Goal: Navigation & Orientation: Find specific page/section

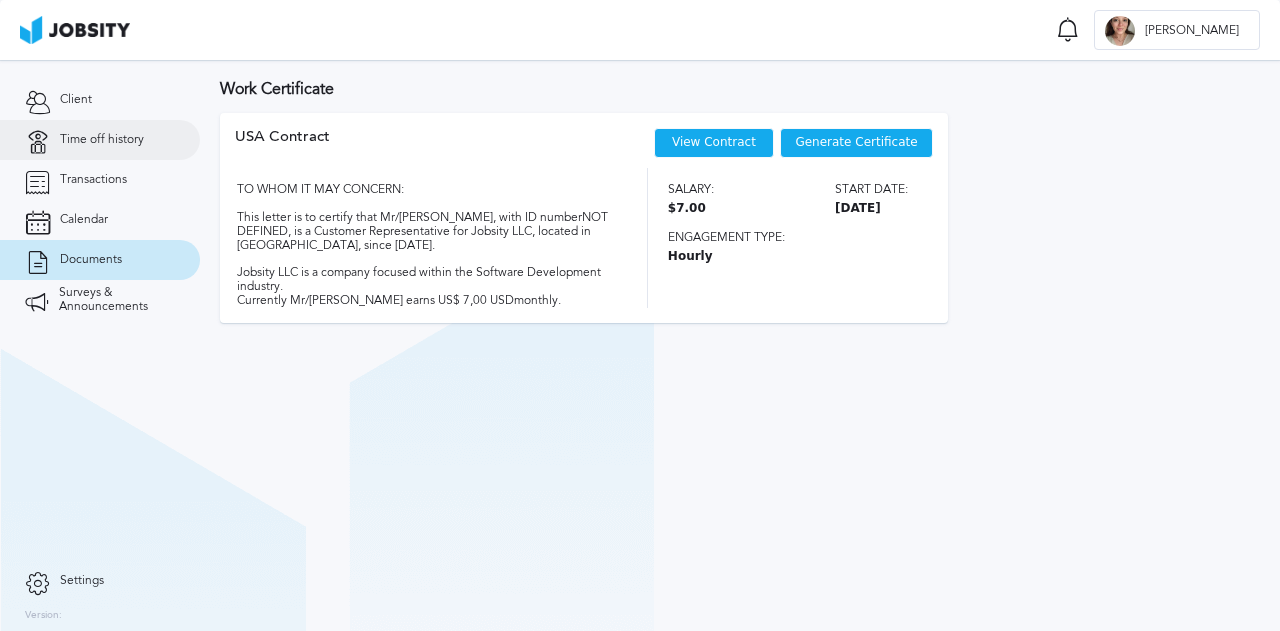
click at [160, 149] on link "Time off history" at bounding box center [100, 140] width 200 height 40
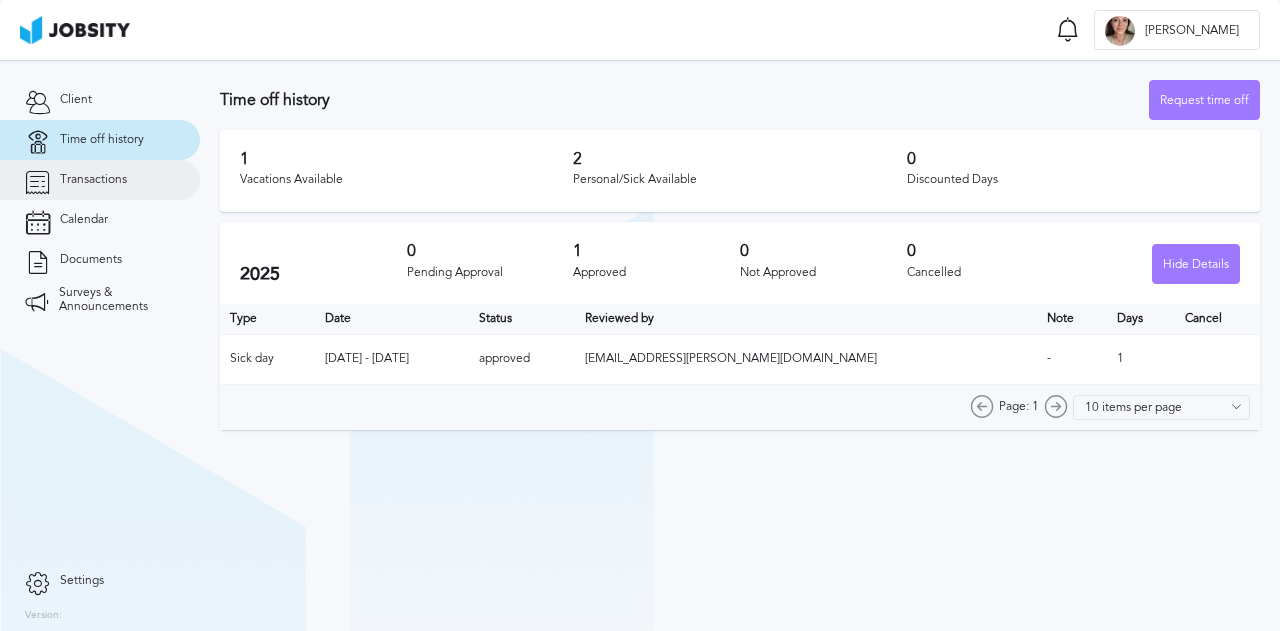
click at [109, 190] on link "Transactions" at bounding box center [100, 180] width 200 height 40
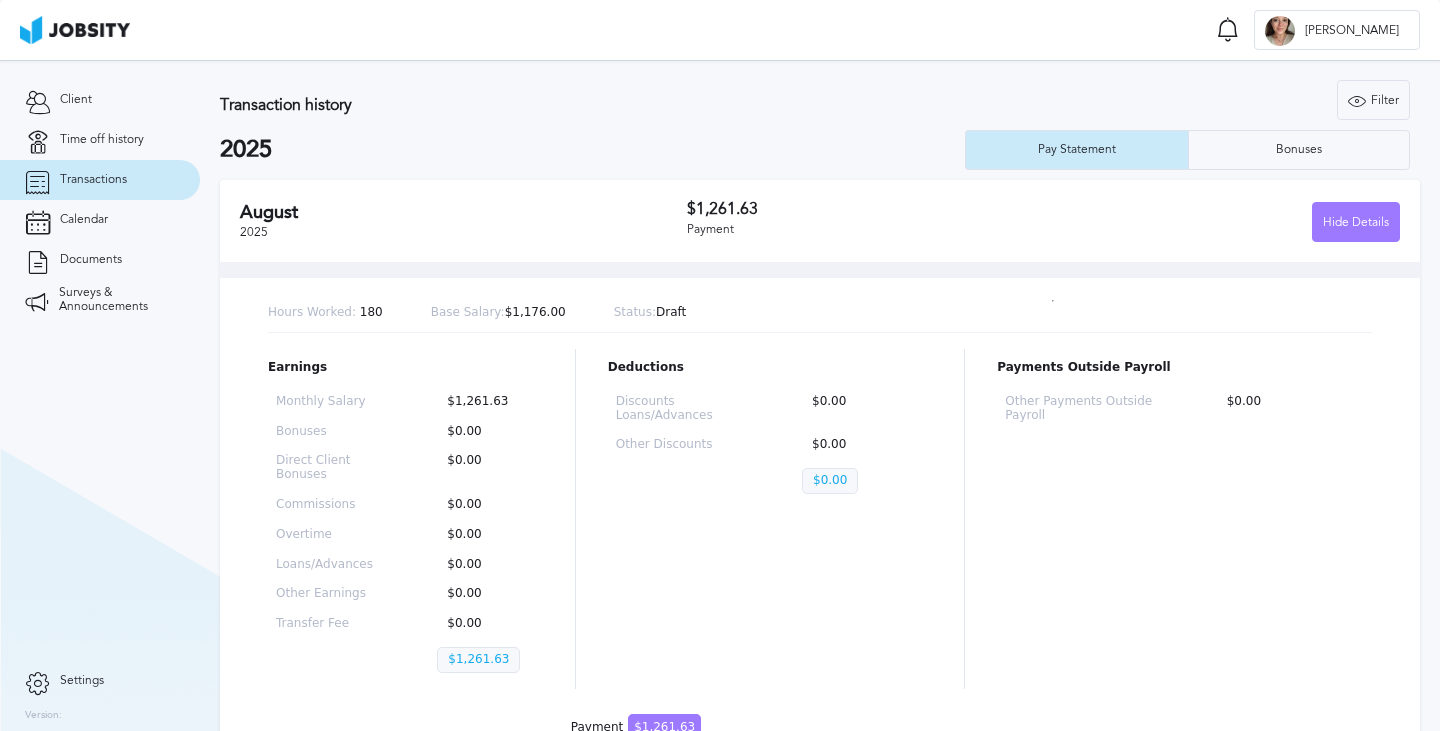
click at [145, 393] on section "Client Time off history Transactions Calendar Documents Surveys & Announcements" at bounding box center [100, 360] width 200 height 601
